Goal: Find specific page/section: Find specific page/section

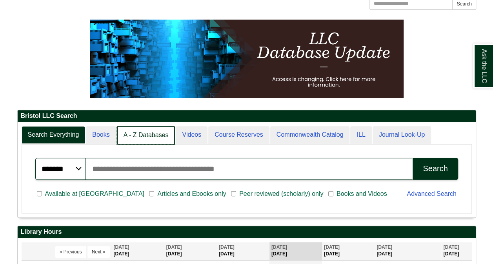
scroll to position [4, 4]
click at [141, 135] on link "A - Z Databases" at bounding box center [146, 135] width 58 height 18
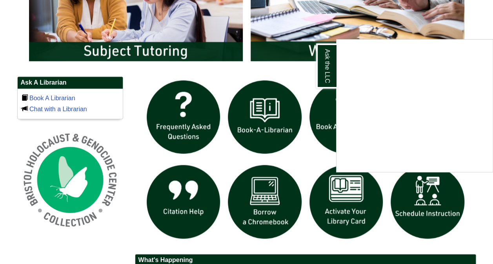
scroll to position [462, 0]
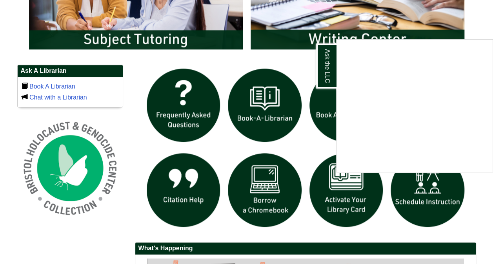
click at [480, 28] on div "Ask the LLC" at bounding box center [246, 132] width 493 height 264
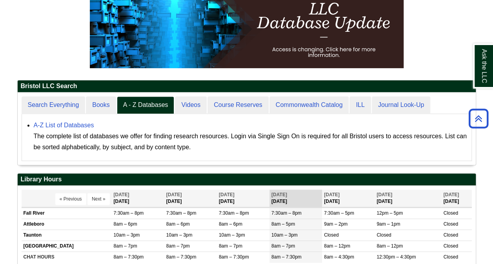
scroll to position [112, 0]
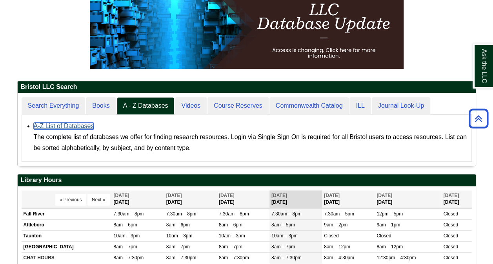
click at [89, 127] on link "A-Z List of Databases" at bounding box center [64, 126] width 60 height 7
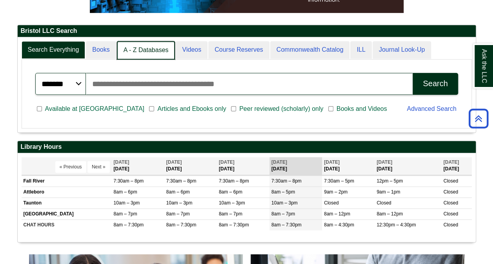
scroll to position [4, 4]
click at [153, 51] on link "A - Z Databases" at bounding box center [146, 50] width 58 height 18
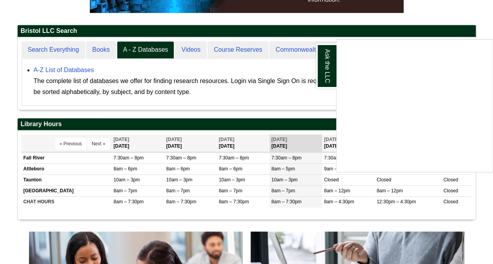
click at [151, 49] on div "Ask the LLC" at bounding box center [246, 132] width 493 height 264
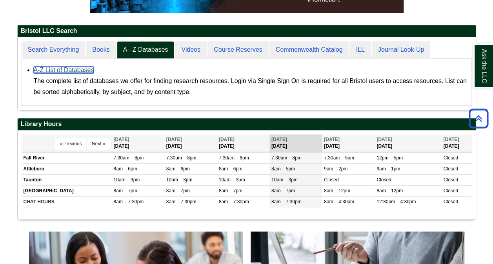
click at [87, 69] on link "A-Z List of Databases" at bounding box center [64, 70] width 60 height 7
